Goal: Information Seeking & Learning: Check status

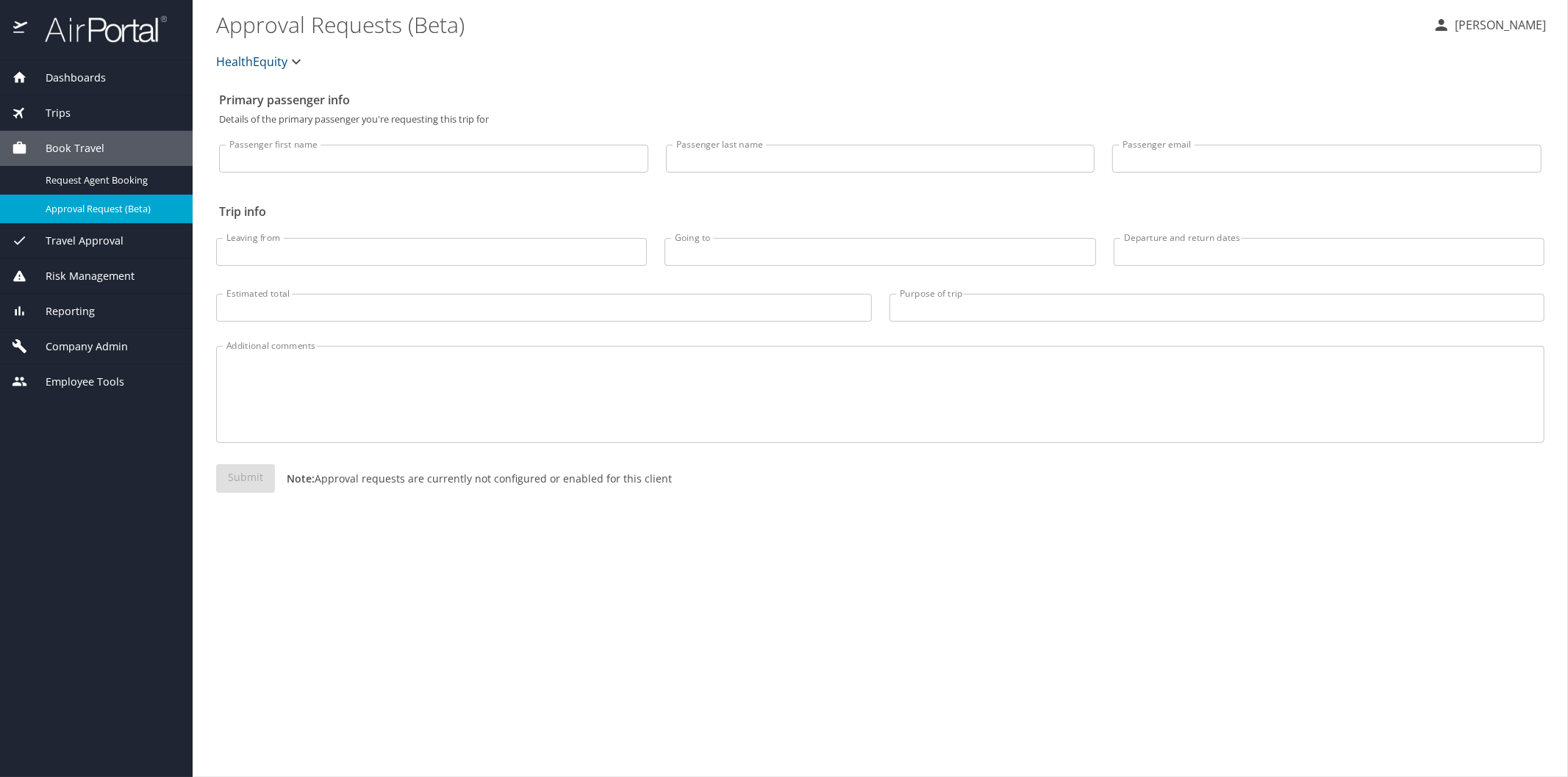
click at [81, 305] on span "Reporting" at bounding box center [60, 311] width 68 height 16
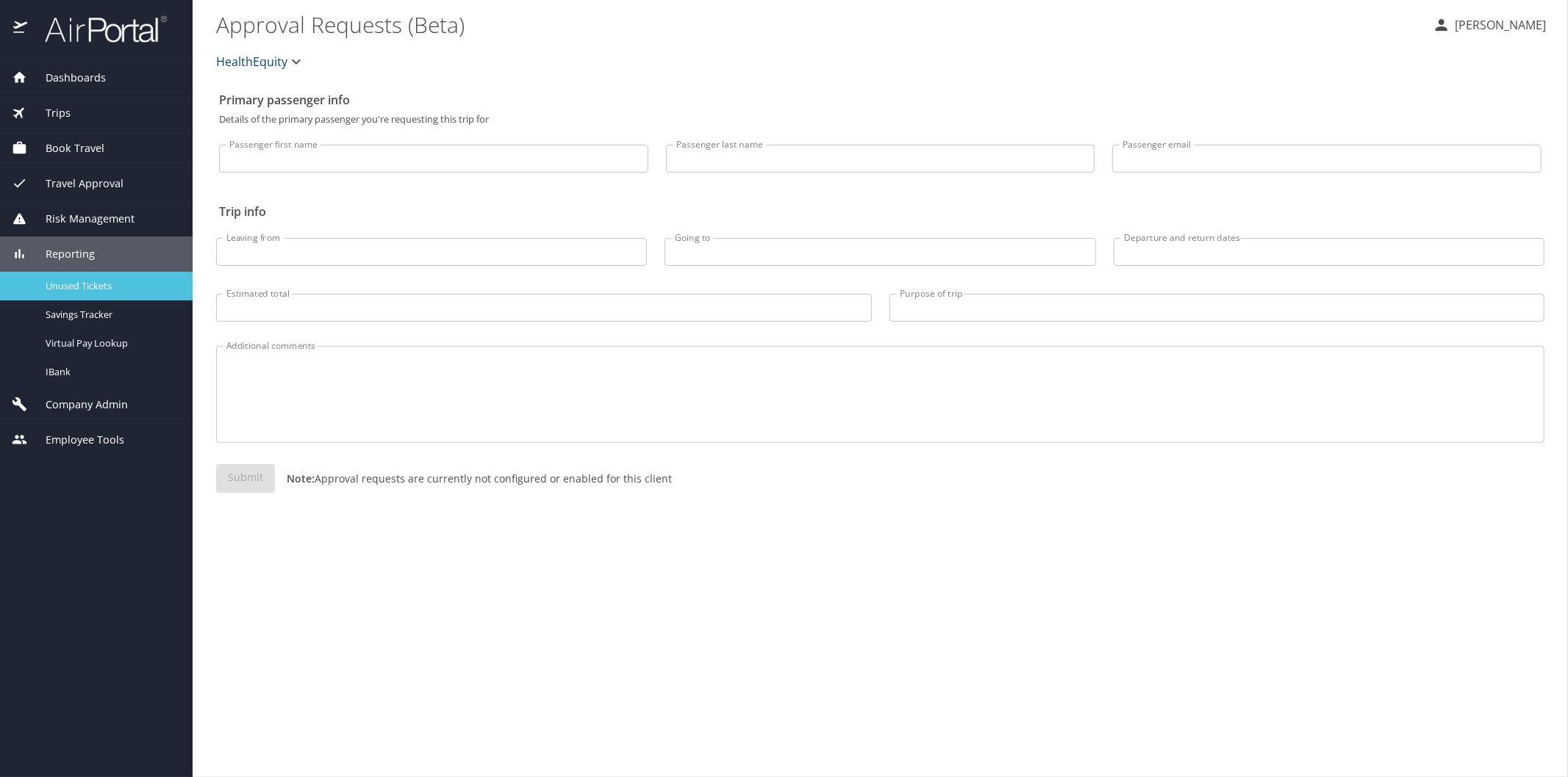
click at [84, 289] on span "Unused Tickets" at bounding box center [110, 286] width 129 height 14
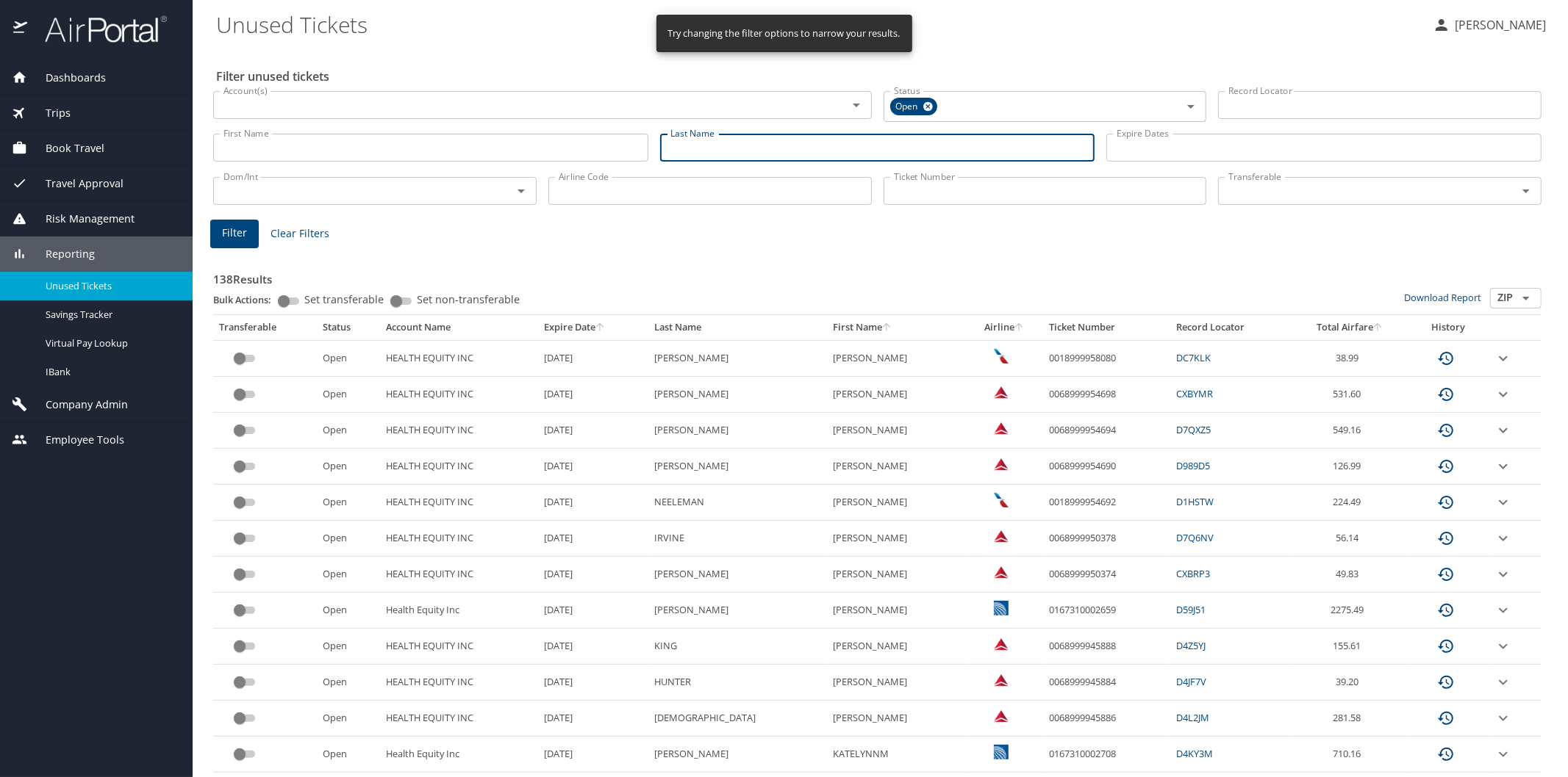
click at [681, 142] on input "Last Name" at bounding box center [877, 147] width 435 height 28
type input "[PERSON_NAME]"
click at [241, 232] on span "Filter" at bounding box center [234, 233] width 25 height 18
